Goal: Transaction & Acquisition: Subscribe to service/newsletter

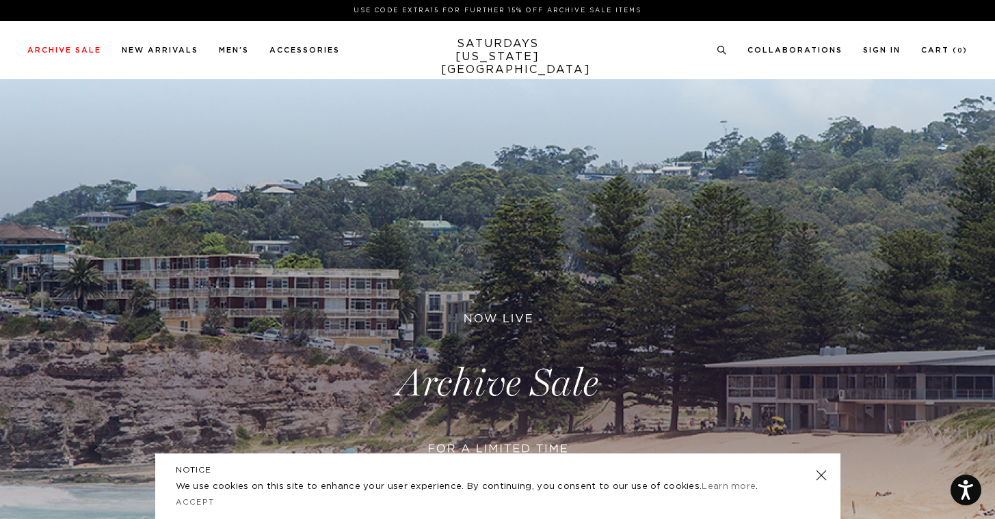
click at [822, 476] on link at bounding box center [820, 475] width 19 height 19
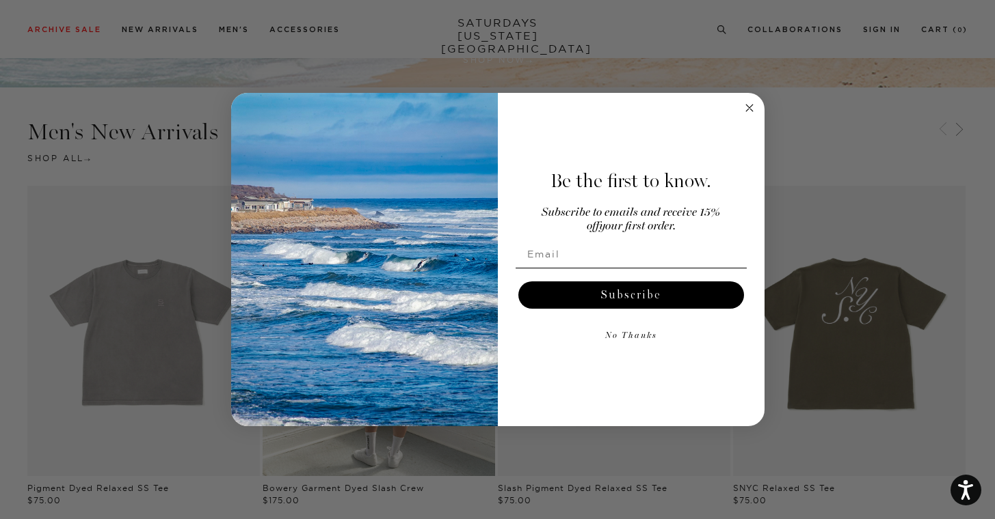
scroll to position [605, 0]
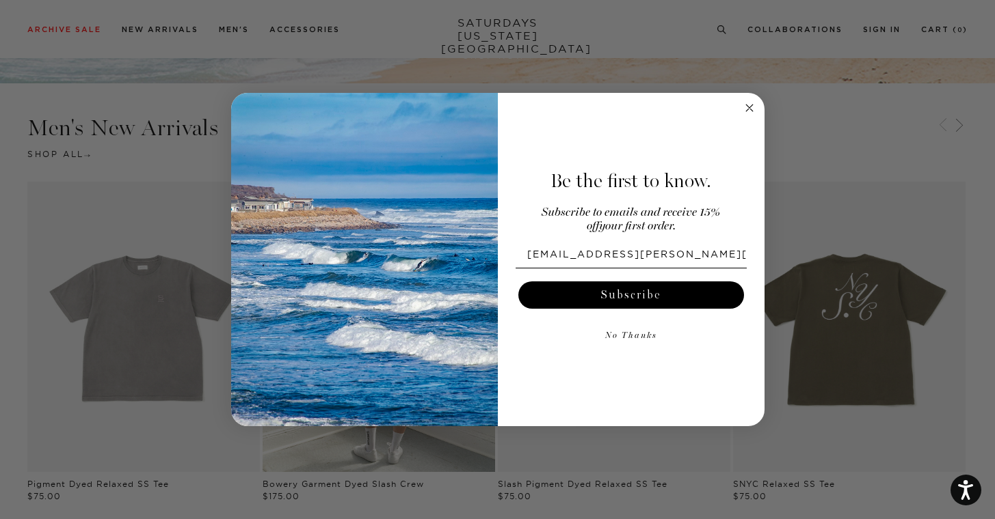
type input "aelias.spencer@gmail.com"
click input "Submit" at bounding box center [0, 0] width 0 height 0
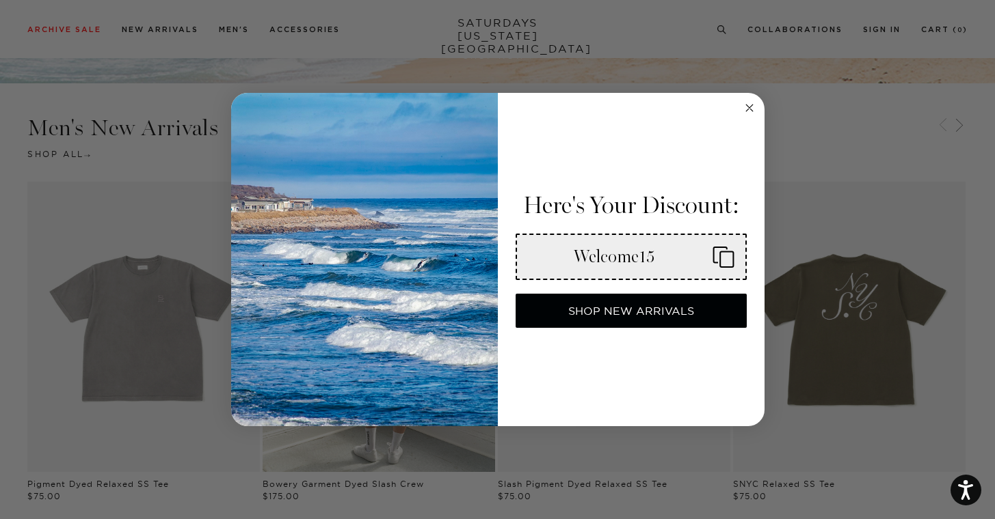
click at [609, 262] on div "Welcome15" at bounding box center [615, 257] width 174 height 21
click at [749, 109] on icon "Close dialog" at bounding box center [749, 108] width 7 height 7
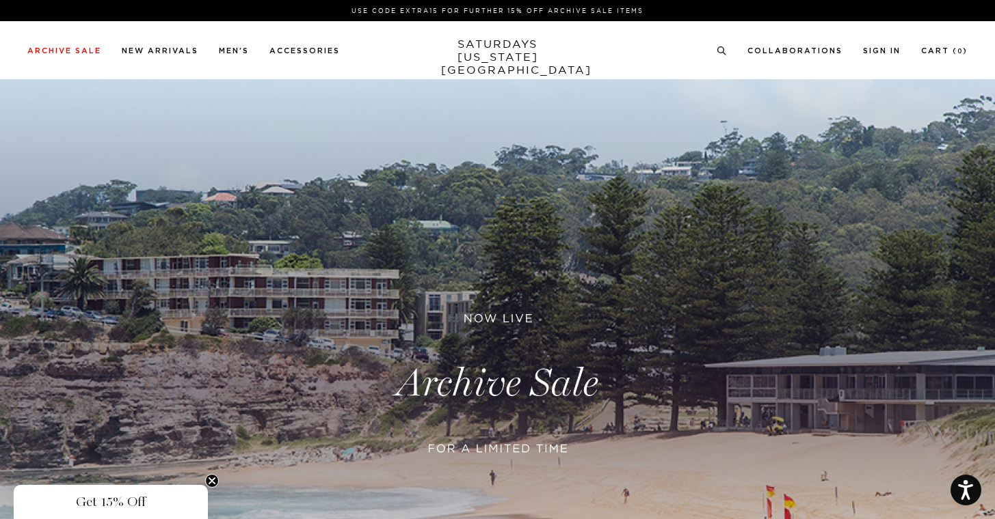
scroll to position [0, 0]
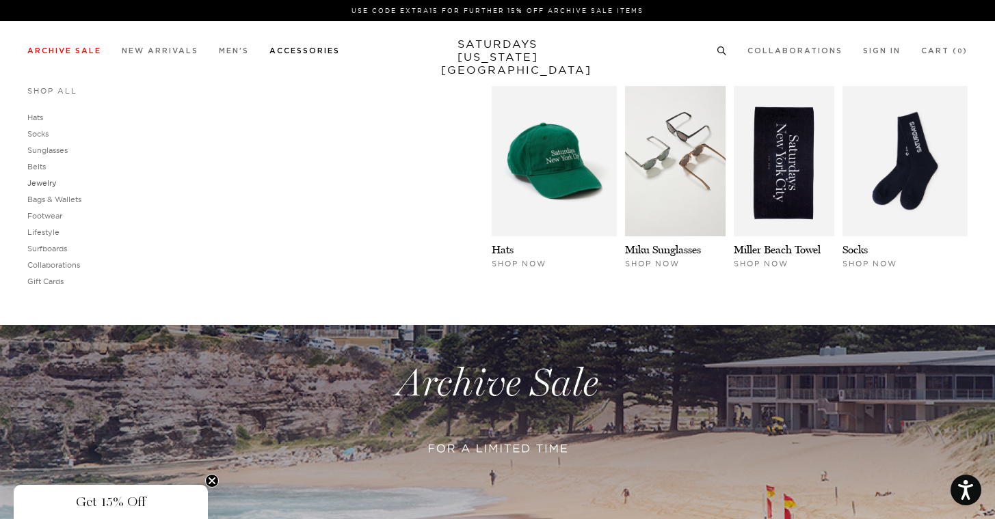
click at [44, 183] on link "Jewelry" at bounding box center [41, 183] width 29 height 10
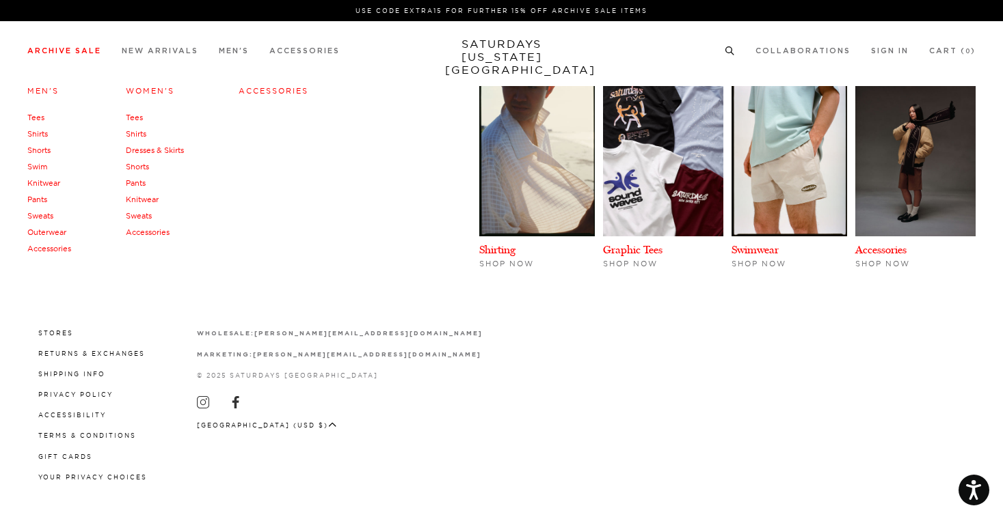
click at [138, 90] on link "Women's" at bounding box center [150, 91] width 49 height 10
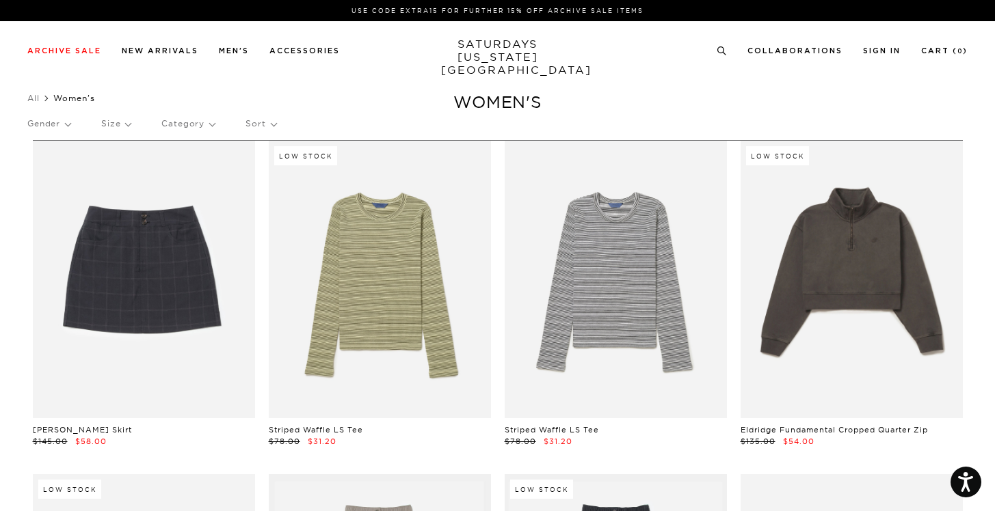
click at [512, 54] on link "SATURDAYS NEW YORK CITY" at bounding box center [497, 57] width 113 height 39
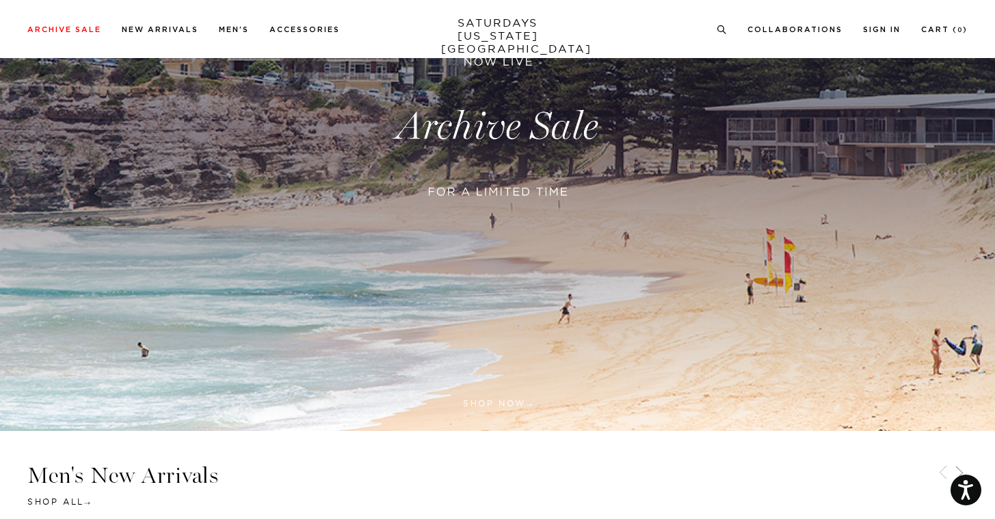
scroll to position [259, 0]
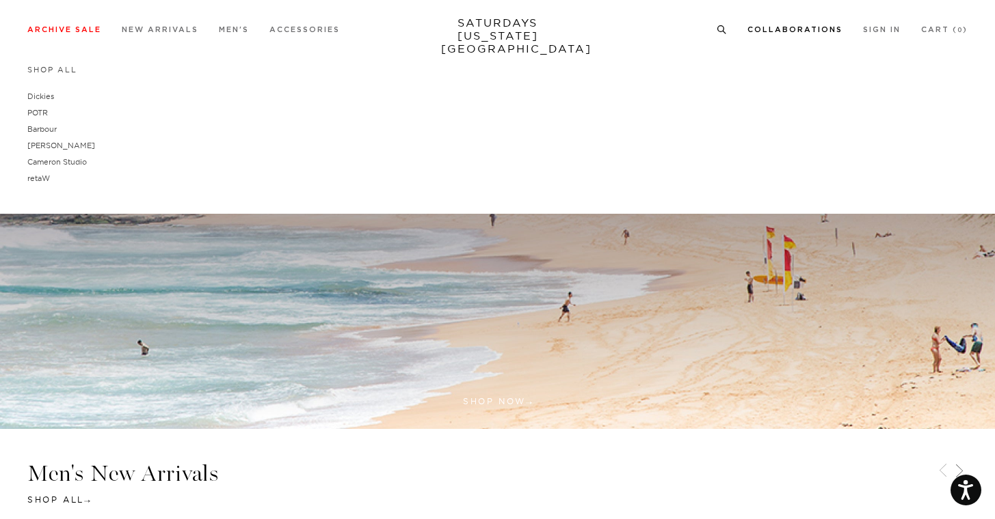
click at [786, 26] on link "Collaborations" at bounding box center [794, 30] width 95 height 8
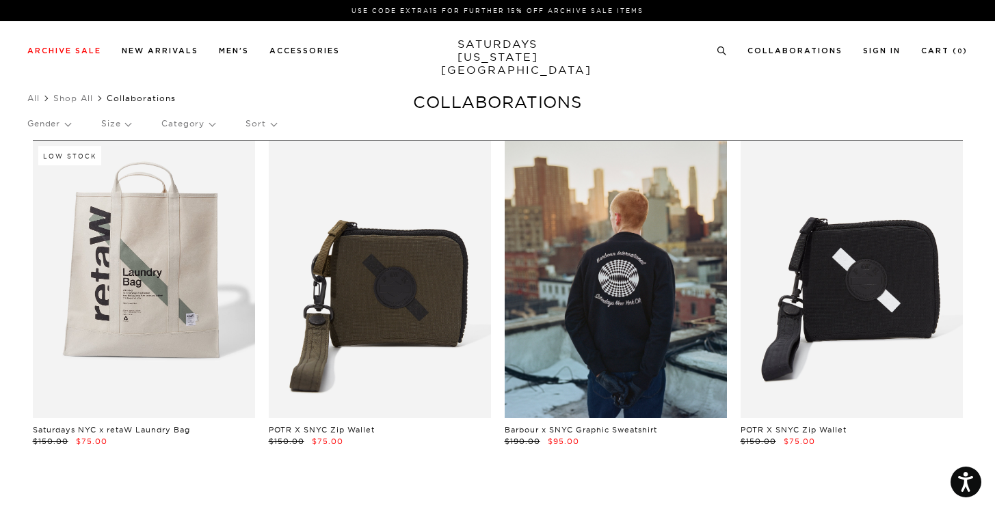
click at [501, 59] on link "SATURDAYS [US_STATE][GEOGRAPHIC_DATA]" at bounding box center [497, 57] width 113 height 39
